Goal: Task Accomplishment & Management: Use online tool/utility

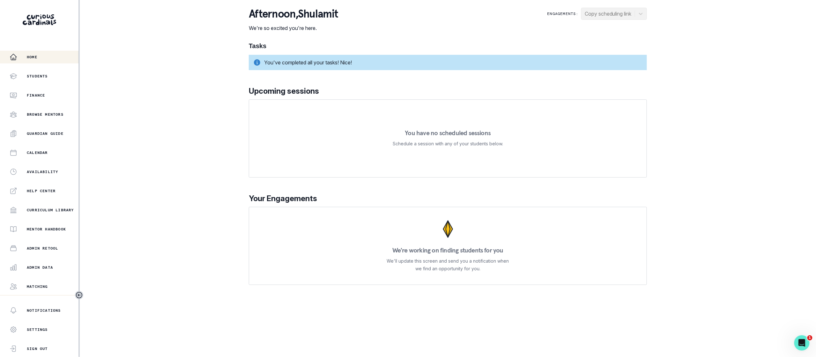
click at [63, 277] on div "Home Students Finance Browse Mentors Guardian Guide Calendar Availability Help …" at bounding box center [39, 173] width 78 height 245
click at [63, 266] on div "Admin Data" at bounding box center [44, 268] width 69 height 8
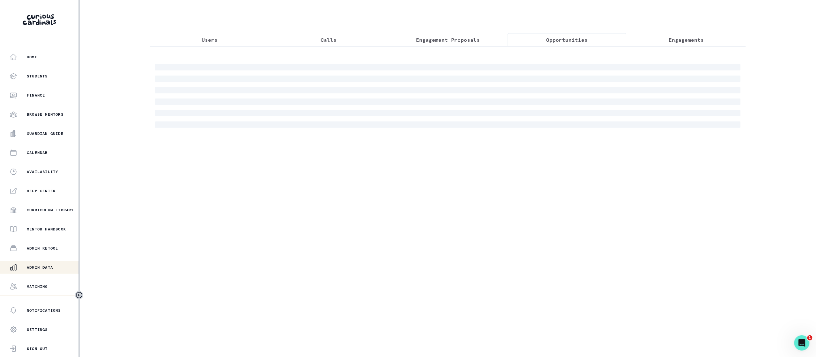
click at [590, 41] on button "Opportunities" at bounding box center [566, 39] width 119 height 13
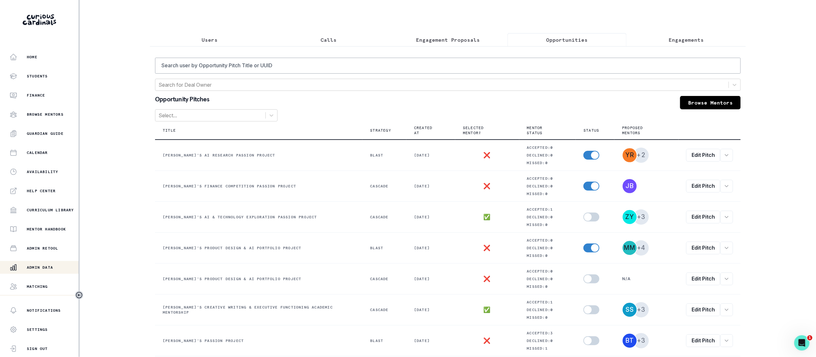
click at [223, 46] on div "Search user by Opportunity Pitch Title or UUID Search for Deal Owner Opportunit…" at bounding box center [448, 258] width 596 height 424
click at [223, 40] on button "Users" at bounding box center [209, 39] width 119 height 13
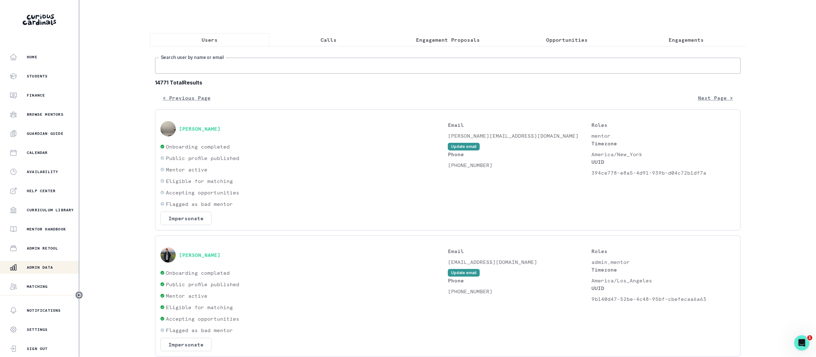
click at [229, 61] on input "Search user by name or email" at bounding box center [448, 66] width 586 height 16
type input "stocknoff"
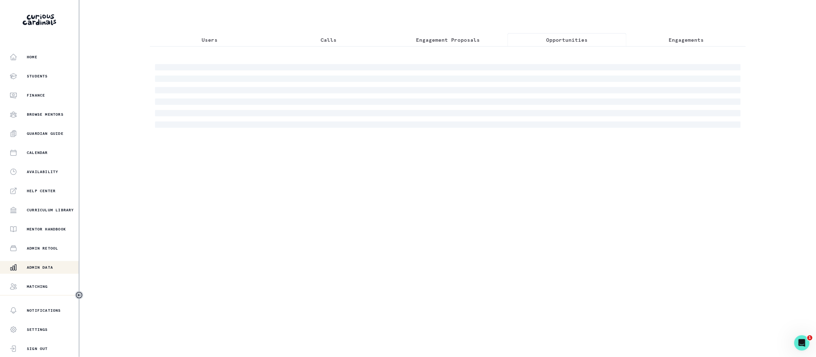
click at [537, 39] on button "Opportunities" at bounding box center [566, 39] width 119 height 13
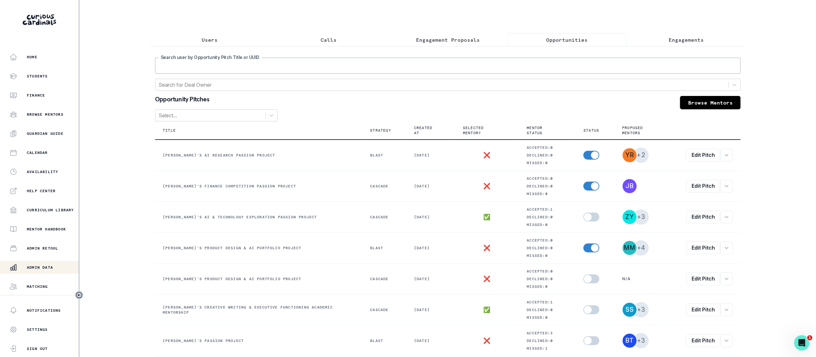
click at [436, 66] on input "Search user by Opportunity Pitch Title or UUID" at bounding box center [448, 66] width 586 height 16
type input "ashton"
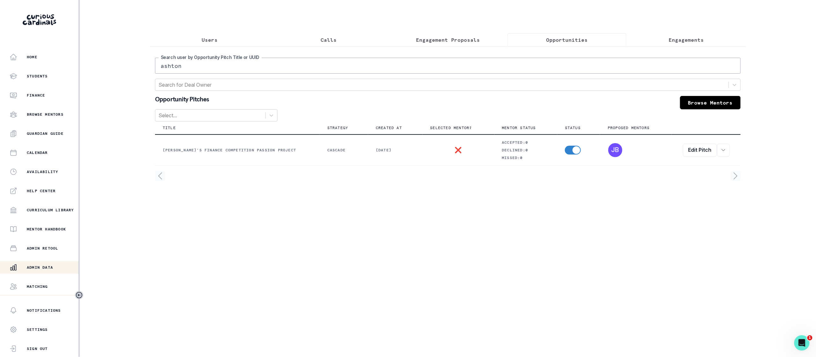
click at [205, 39] on p "Users" at bounding box center [210, 40] width 16 height 8
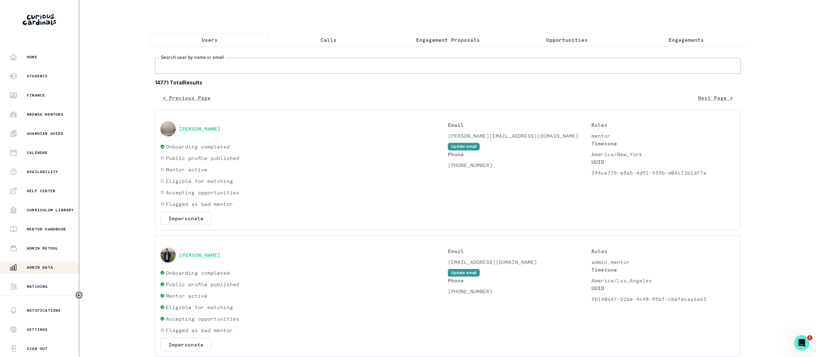
click at [213, 60] on input "Search user by name or email" at bounding box center [448, 66] width 586 height 16
type input "lianna"
click at [189, 218] on button "Impersonate" at bounding box center [185, 218] width 51 height 13
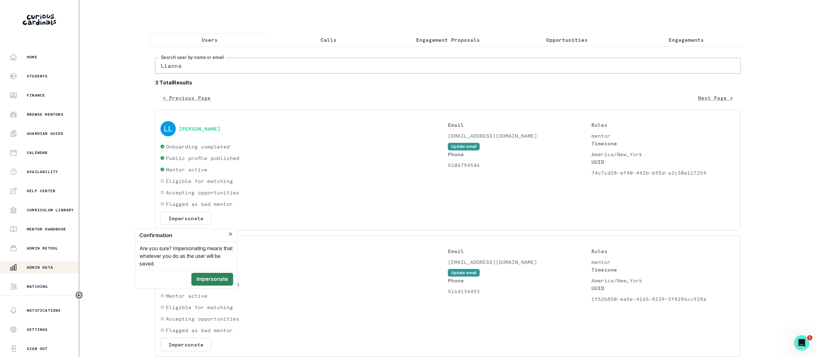
click at [216, 275] on button "Impersonate" at bounding box center [212, 279] width 42 height 13
